Goal: Transaction & Acquisition: Subscribe to service/newsletter

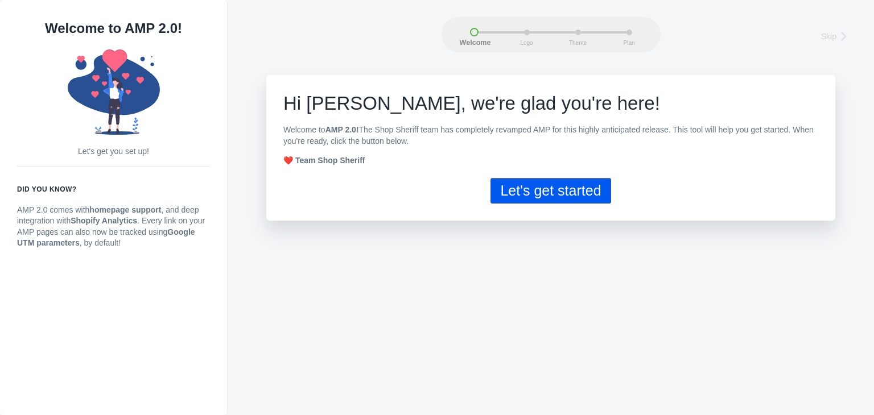
click at [502, 187] on button "Let's get started" at bounding box center [550, 191] width 120 height 26
click at [584, 192] on button "Let's get started" at bounding box center [550, 191] width 120 height 26
click at [540, 189] on button "Let's get started" at bounding box center [550, 191] width 120 height 26
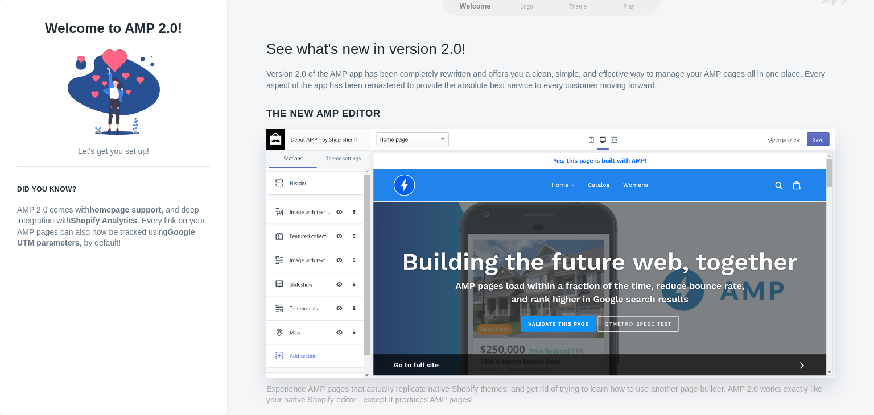
scroll to position [57, 0]
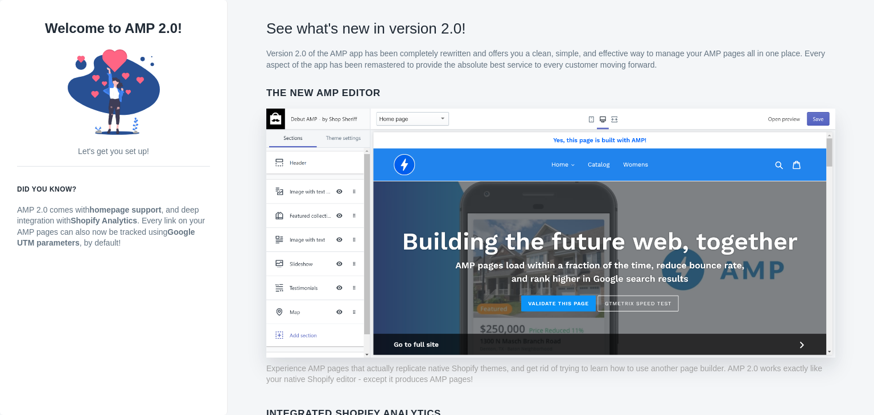
click at [797, 342] on img at bounding box center [550, 233] width 569 height 249
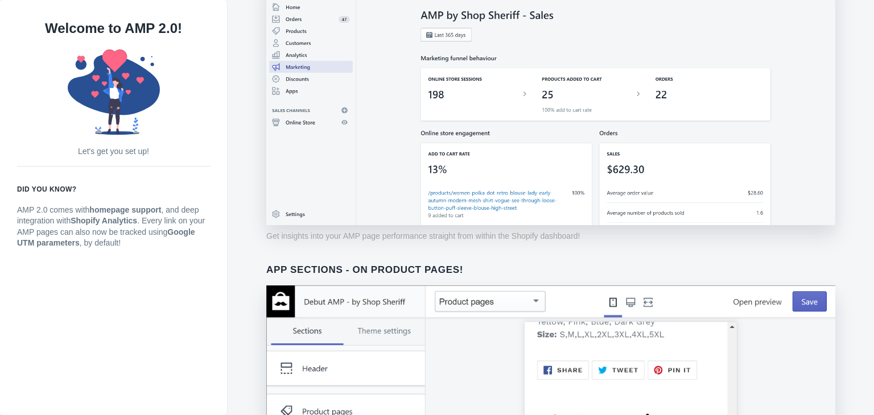
scroll to position [913, 0]
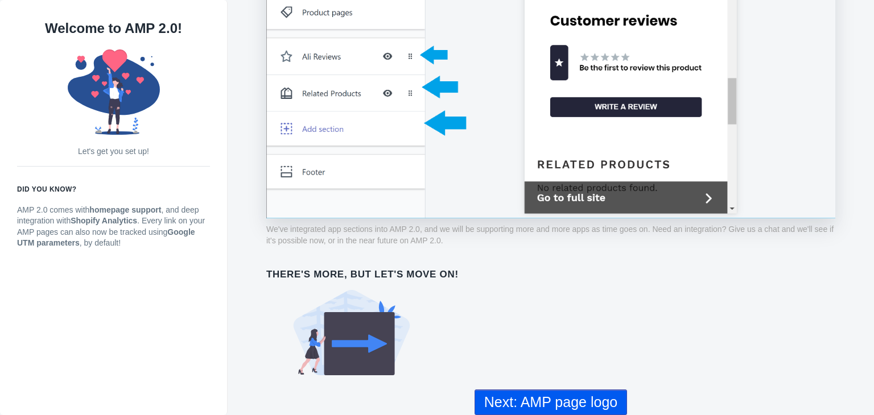
click at [599, 406] on button "Next: AMP page logo" at bounding box center [550, 403] width 152 height 26
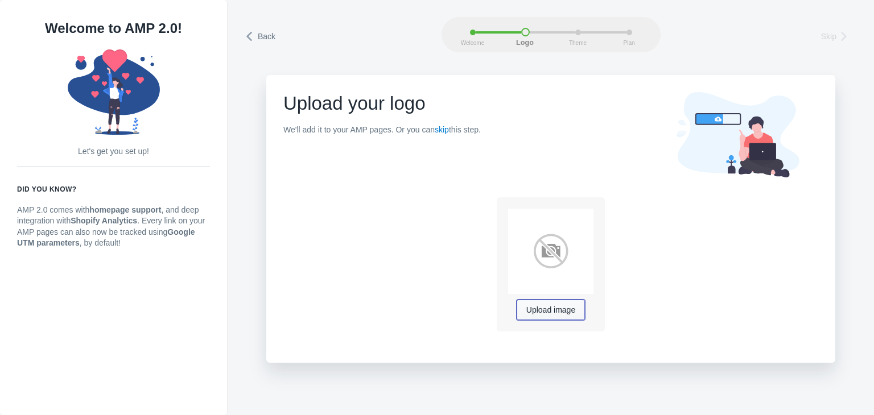
click at [536, 311] on span "Upload image" at bounding box center [550, 310] width 49 height 9
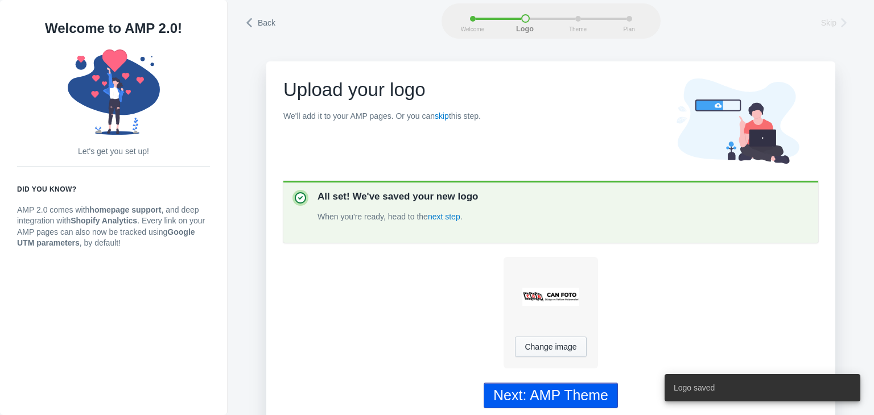
scroll to position [26, 0]
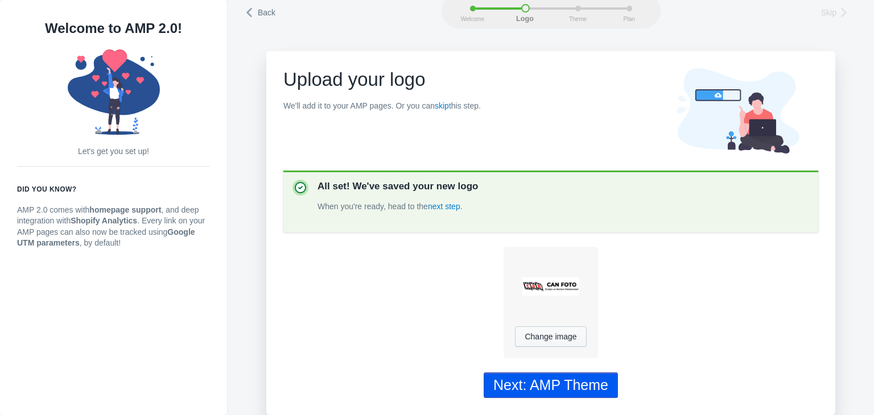
click at [575, 382] on div "Next: AMP Theme" at bounding box center [550, 385] width 115 height 16
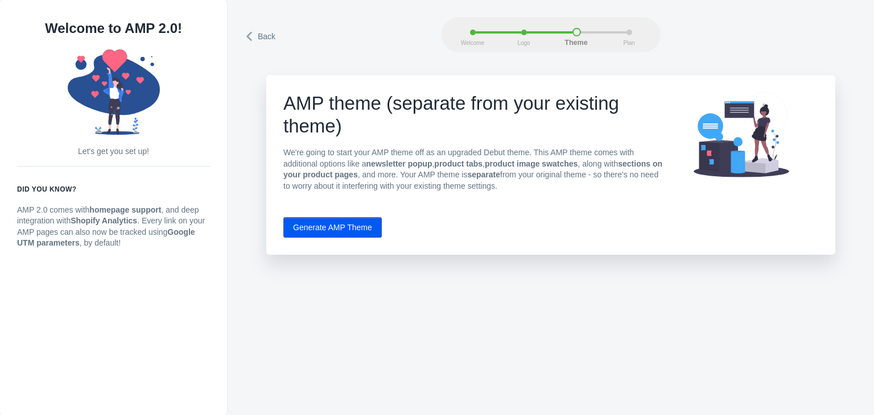
click at [358, 229] on button "Generate AMP Theme" at bounding box center [332, 227] width 98 height 20
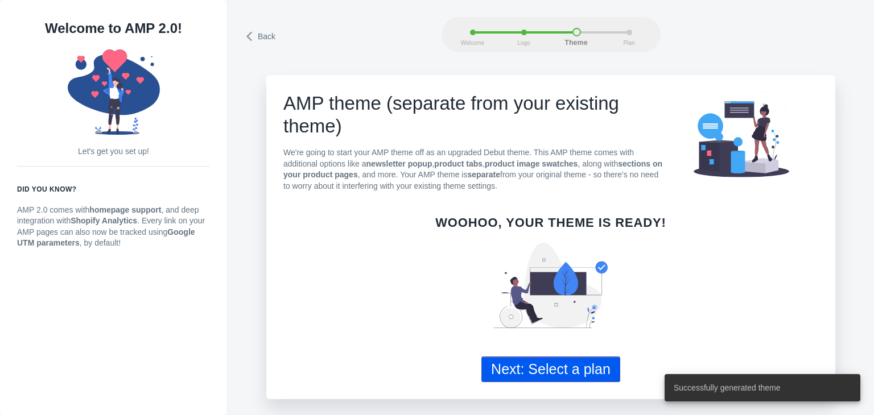
click at [578, 371] on button "Next: Select a plan" at bounding box center [550, 370] width 139 height 26
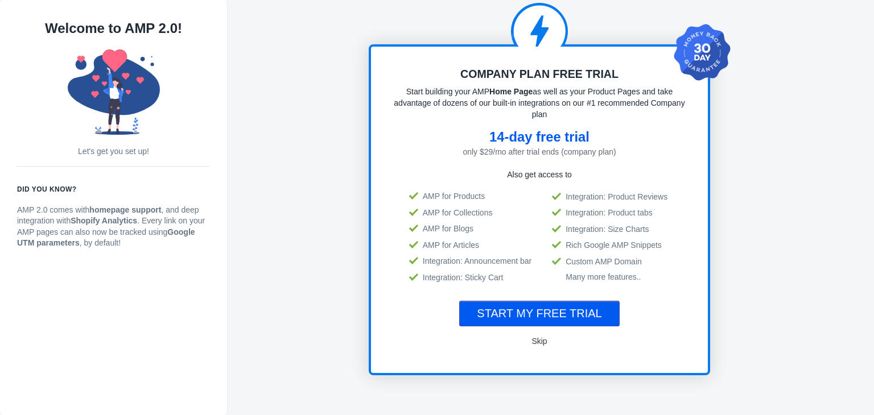
scroll to position [57, 0]
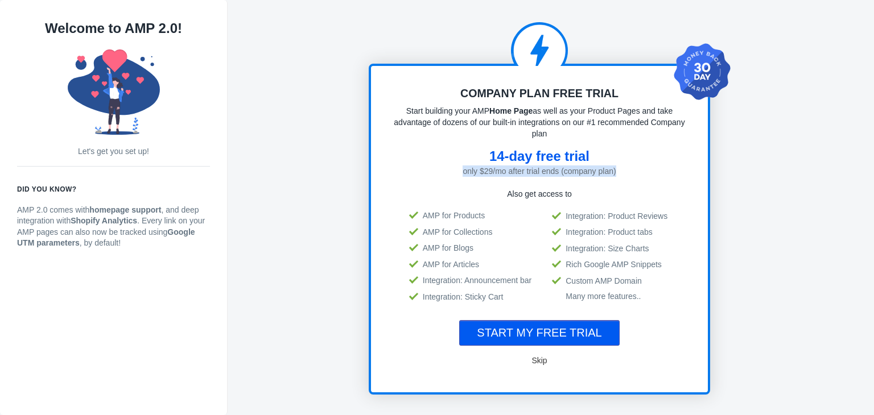
drag, startPoint x: 449, startPoint y: 170, endPoint x: 626, endPoint y: 173, distance: 177.5
click at [626, 173] on div "only $29/mo after trial ends (company plan)" at bounding box center [539, 171] width 291 height 11
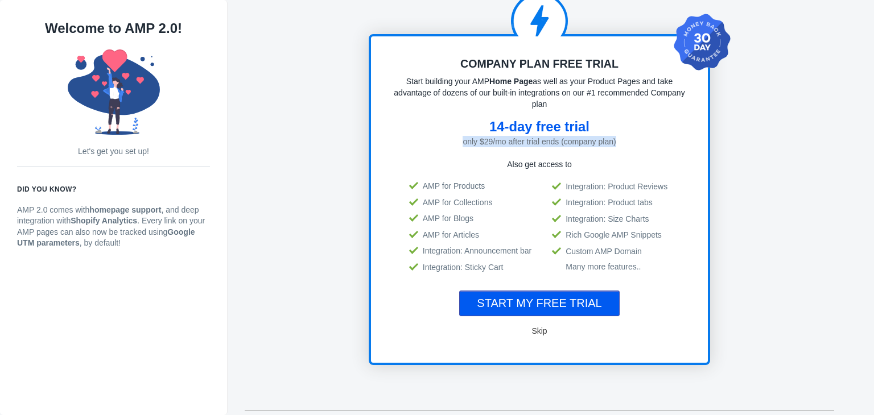
scroll to position [114, 0]
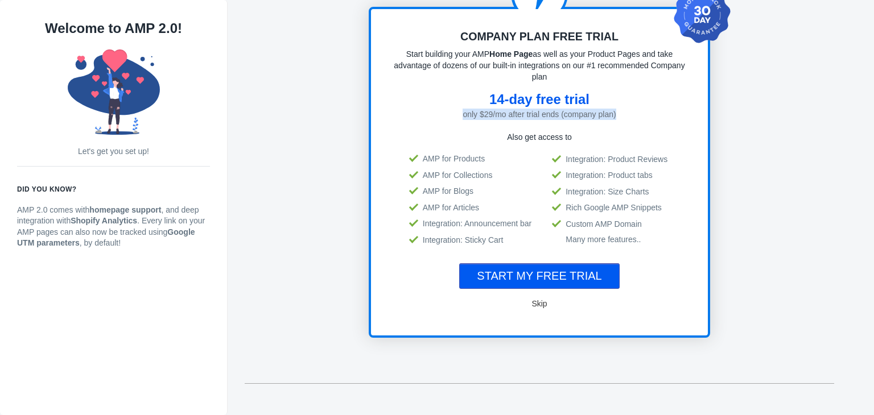
click at [580, 275] on span "START MY FREE TRIAL" at bounding box center [539, 276] width 125 height 13
